Goal: Information Seeking & Learning: Learn about a topic

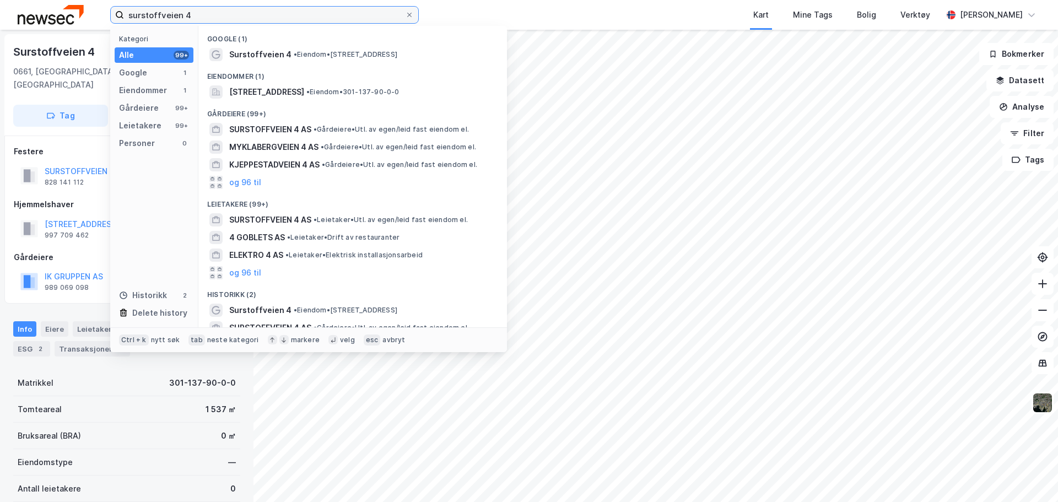
click at [193, 14] on input "surstoffveien 4" at bounding box center [264, 15] width 281 height 17
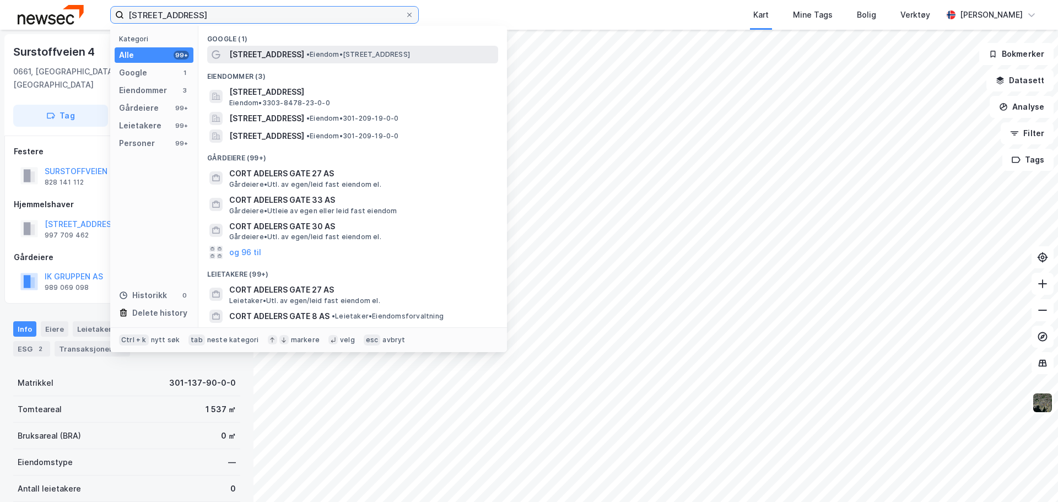
type input "[STREET_ADDRESS]"
click at [304, 52] on span "[STREET_ADDRESS]" at bounding box center [266, 54] width 75 height 13
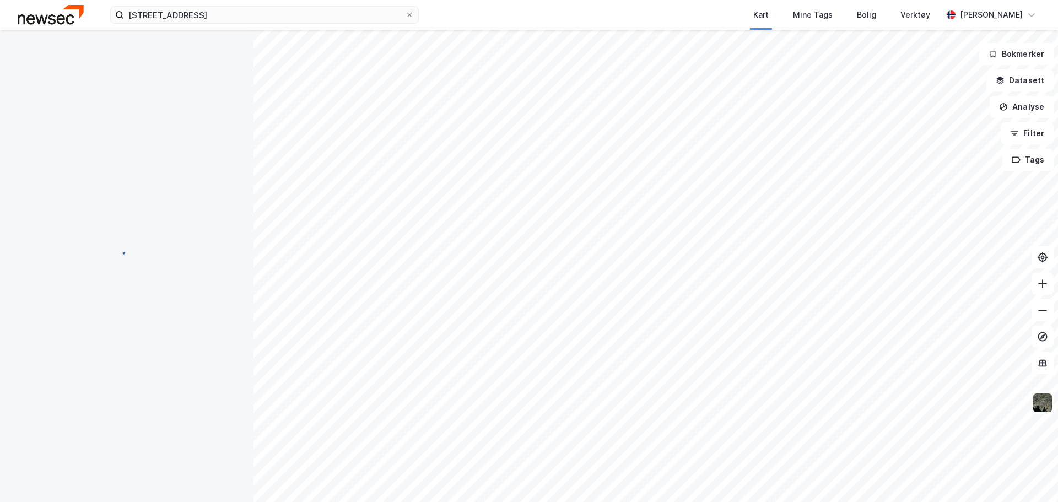
scroll to position [2, 0]
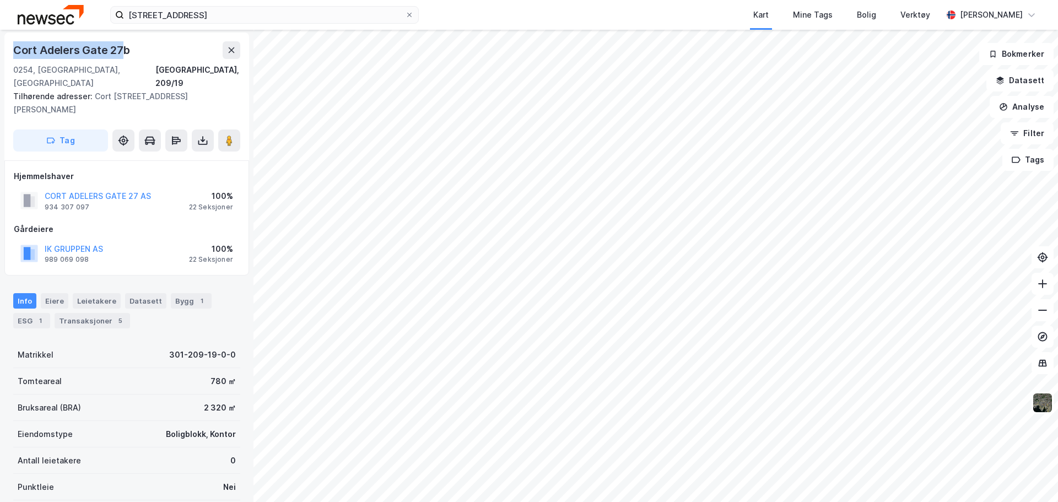
drag, startPoint x: 121, startPoint y: 52, endPoint x: 17, endPoint y: 57, distance: 104.3
click at [17, 57] on div "Cort Adelers Gate 27b" at bounding box center [72, 50] width 119 height 18
copy div "Cort Adelers Gate 27"
click at [20, 69] on div "0254, [GEOGRAPHIC_DATA], [GEOGRAPHIC_DATA]" at bounding box center [84, 76] width 142 height 26
click at [20, 68] on div "0254, [GEOGRAPHIC_DATA], [GEOGRAPHIC_DATA]" at bounding box center [84, 76] width 142 height 26
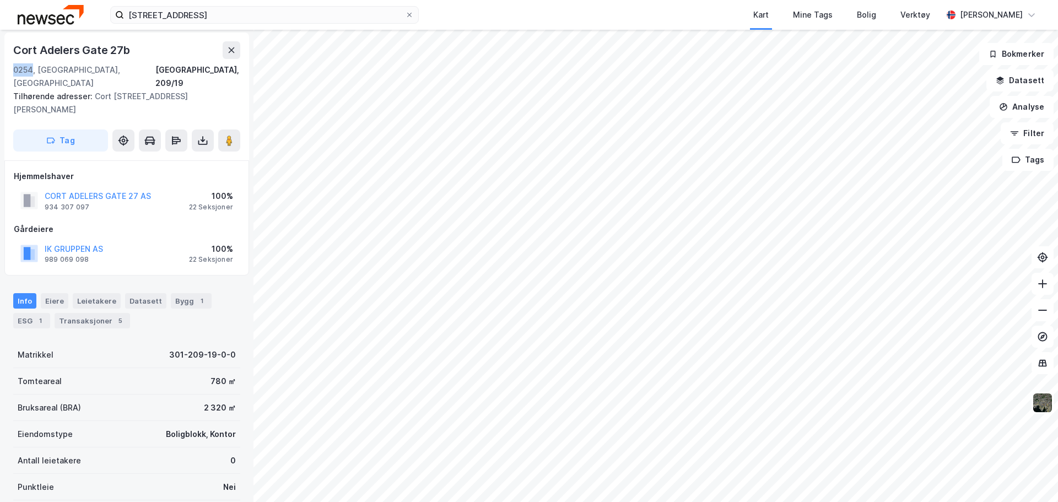
copy div "0254"
click at [47, 69] on div "0254, [GEOGRAPHIC_DATA], [GEOGRAPHIC_DATA]" at bounding box center [84, 76] width 142 height 26
copy div "[GEOGRAPHIC_DATA]"
click at [37, 315] on div "1" at bounding box center [40, 320] width 11 height 11
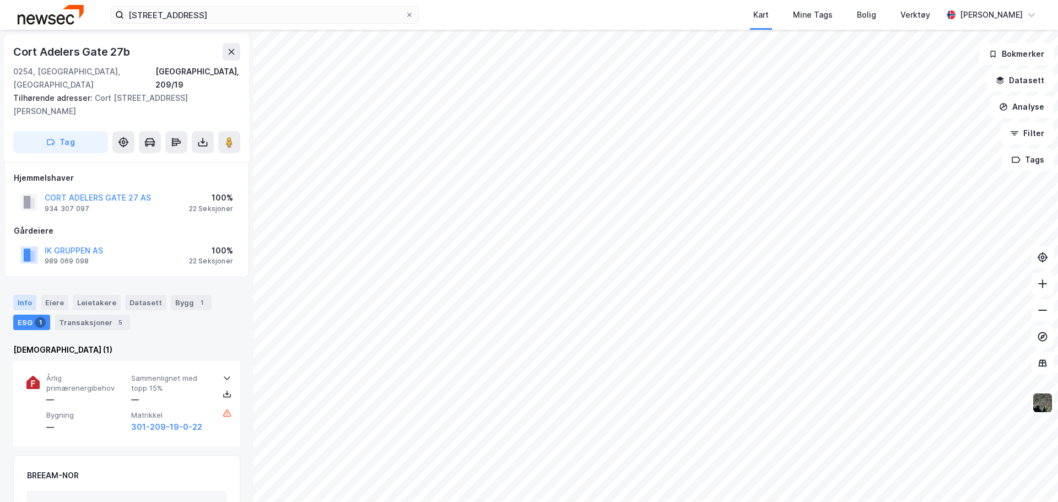
click at [26, 295] on div "Info" at bounding box center [24, 302] width 23 height 15
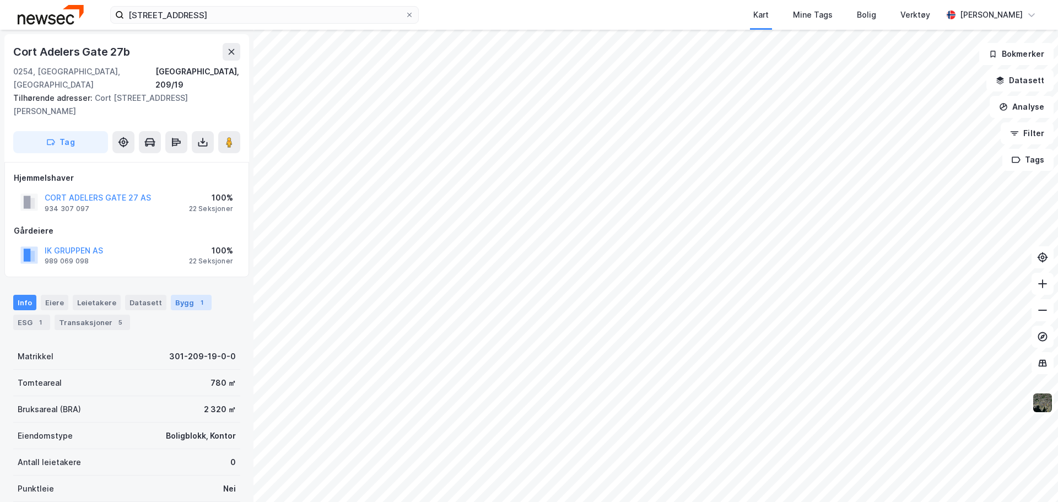
click at [196, 297] on div "1" at bounding box center [201, 302] width 11 height 11
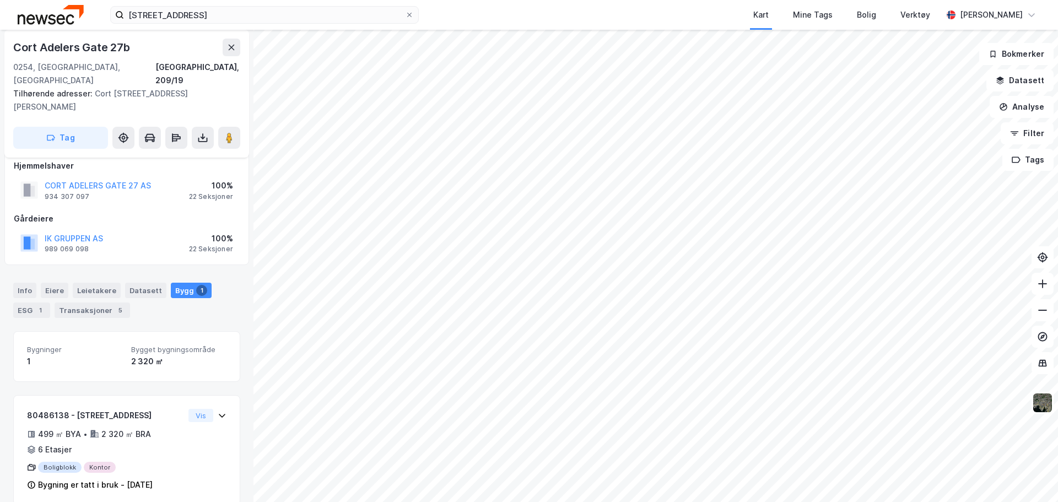
scroll to position [15, 0]
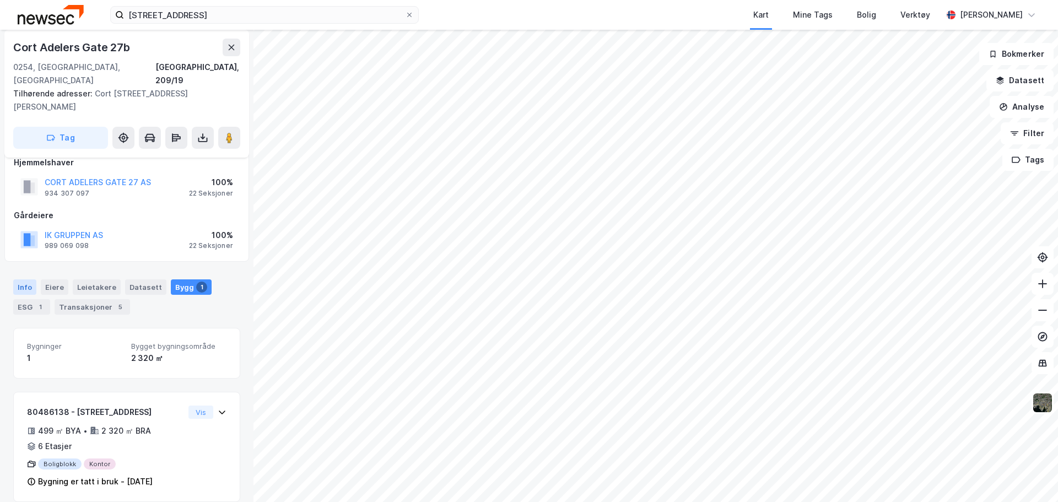
click at [20, 279] on div "Info" at bounding box center [24, 286] width 23 height 15
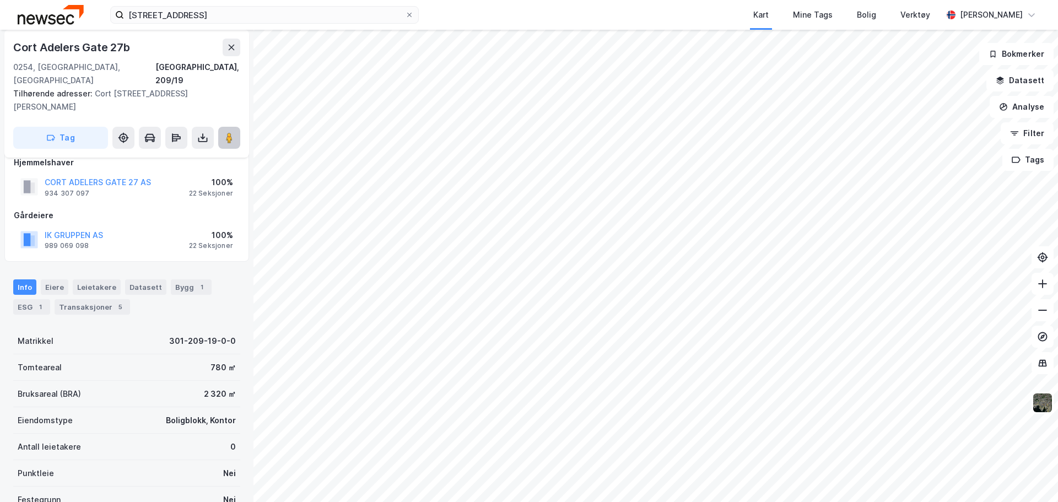
click at [227, 132] on image at bounding box center [229, 137] width 7 height 11
